Goal: Task Accomplishment & Management: Use online tool/utility

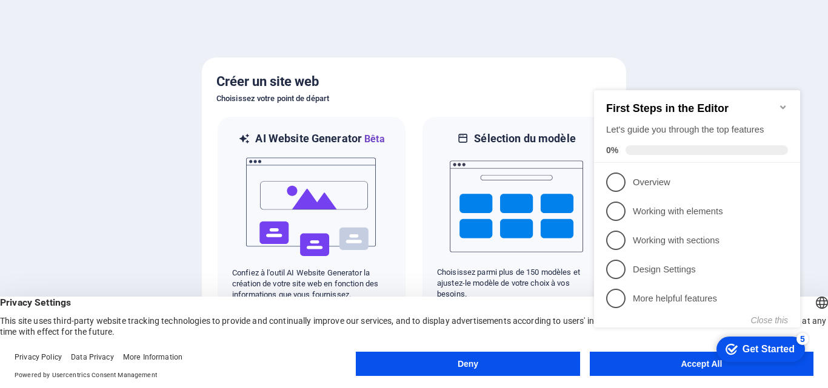
click at [497, 362] on button "Deny" at bounding box center [468, 364] width 224 height 24
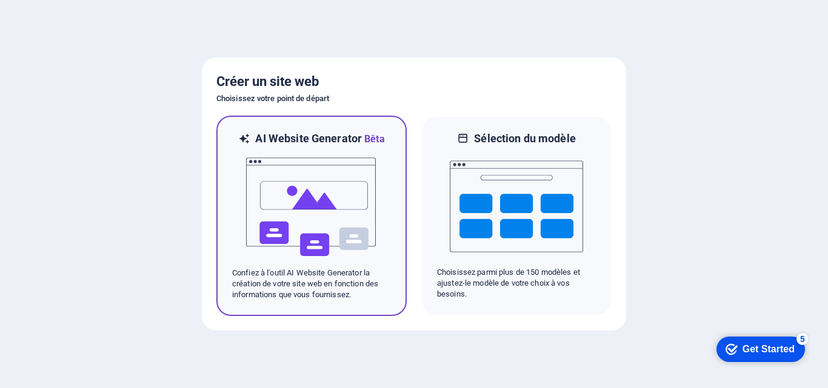
click at [345, 190] on img at bounding box center [311, 207] width 133 height 121
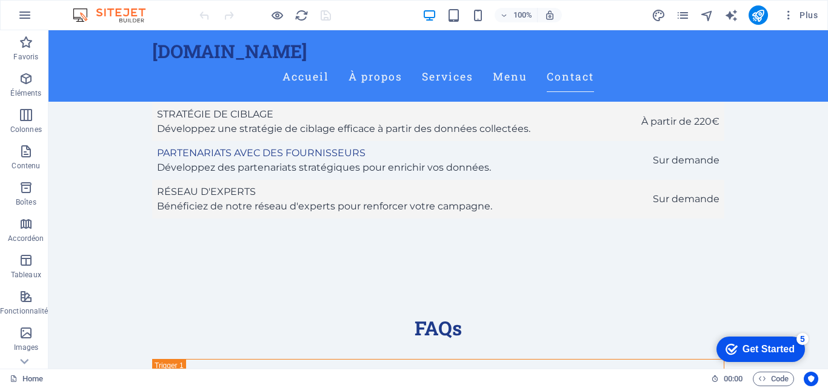
scroll to position [3080, 0]
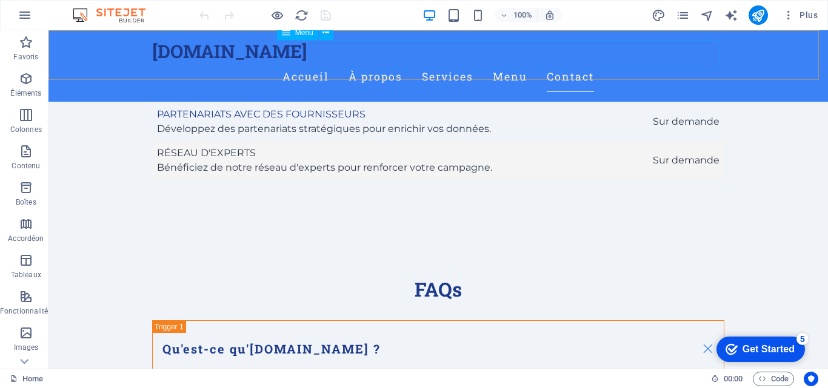
click at [573, 62] on nav "Accueil À propos Services Menu Contact" at bounding box center [438, 77] width 572 height 30
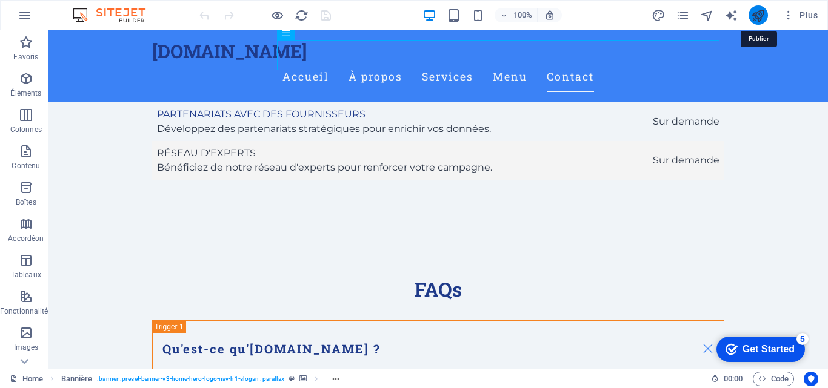
click at [758, 15] on icon "publish" at bounding box center [758, 15] width 14 height 14
